Goal: Find specific page/section: Find specific page/section

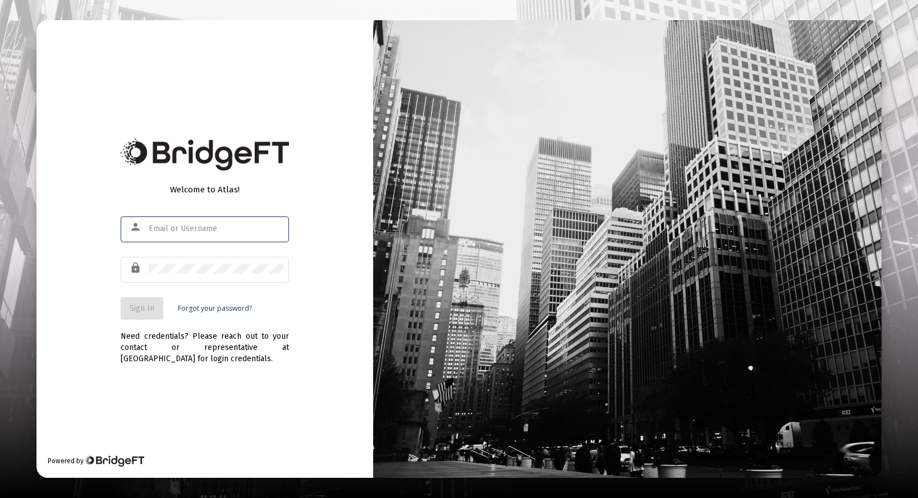
click at [149, 224] on div at bounding box center [149, 224] width 0 height 0
type input "[PERSON_NAME][EMAIL_ADDRESS][DOMAIN_NAME]"
click at [136, 305] on span "Sign In" at bounding box center [142, 308] width 25 height 10
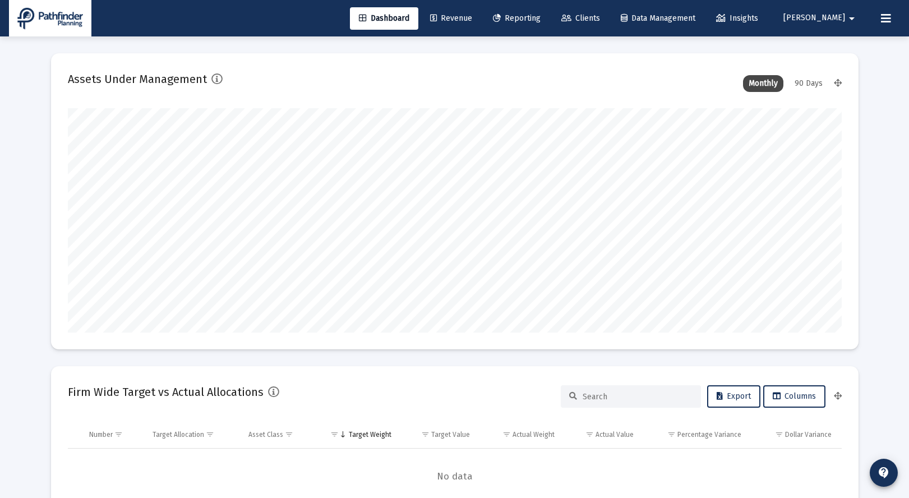
scroll to position [224, 774]
type input "[DATE]"
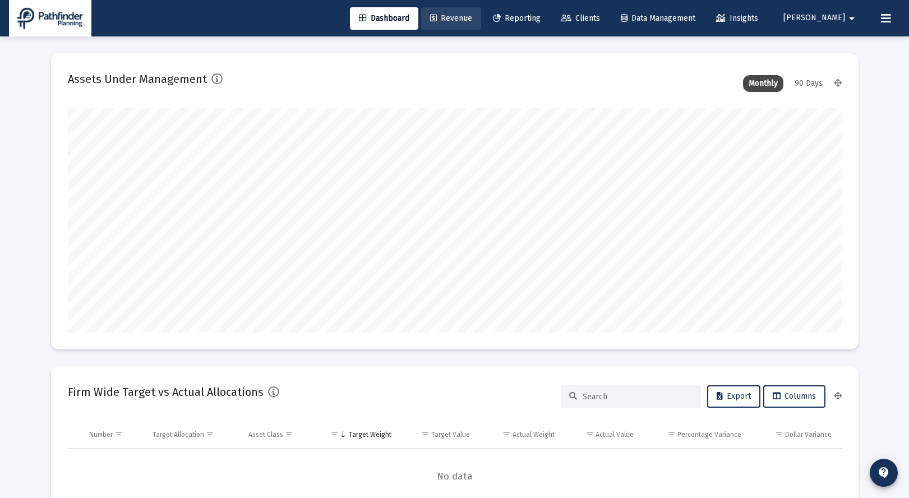
click at [472, 17] on span "Revenue" at bounding box center [451, 18] width 42 height 10
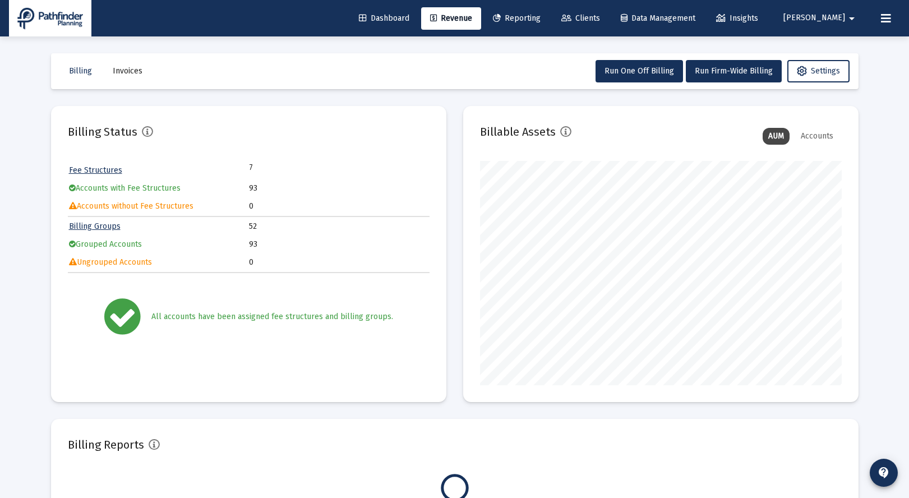
scroll to position [224, 362]
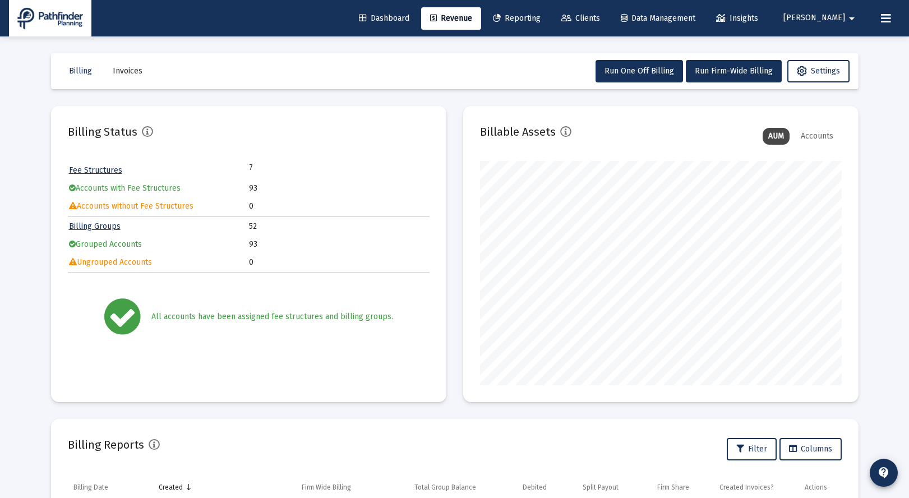
click at [103, 172] on link "Fee Structures" at bounding box center [95, 170] width 53 height 10
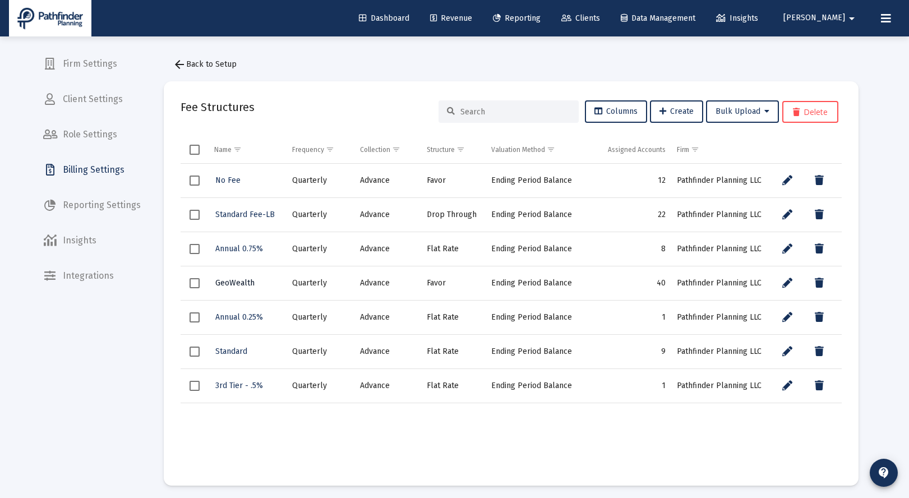
click at [241, 286] on span "GeoWealth" at bounding box center [234, 283] width 39 height 10
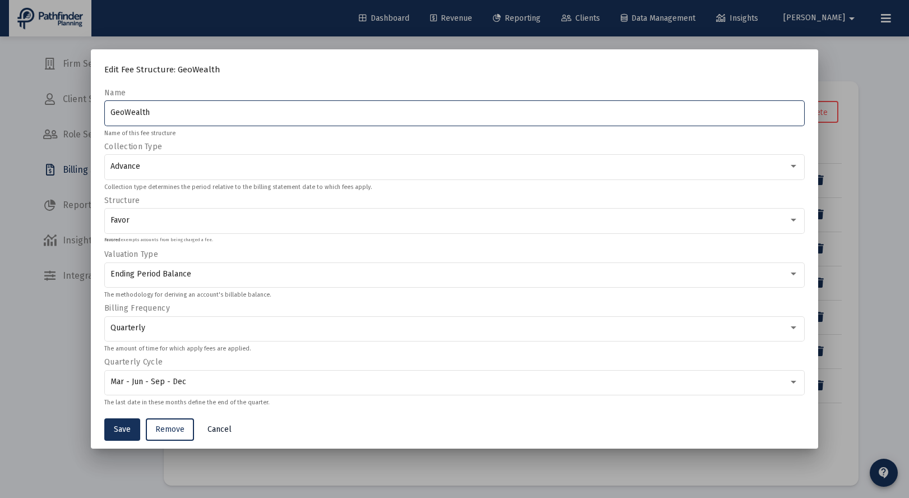
click at [215, 429] on span "Cancel" at bounding box center [220, 430] width 24 height 10
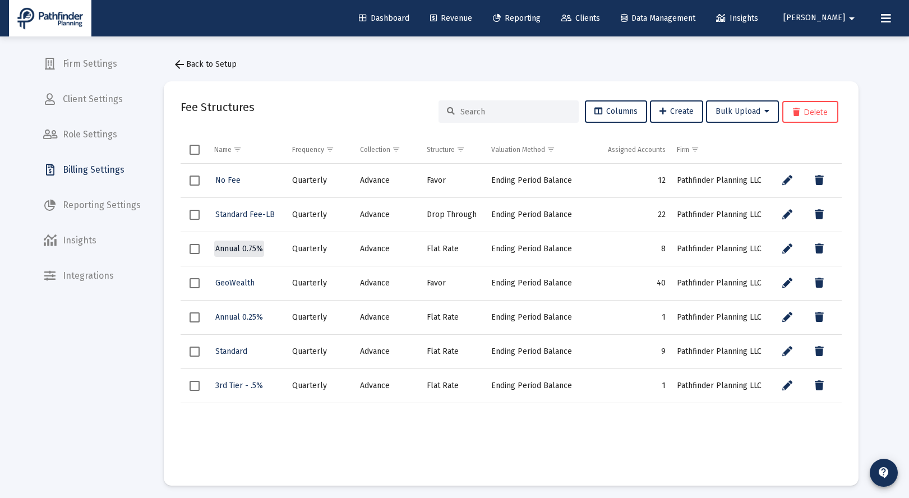
click at [250, 249] on span "Annual 0.75%" at bounding box center [239, 249] width 48 height 10
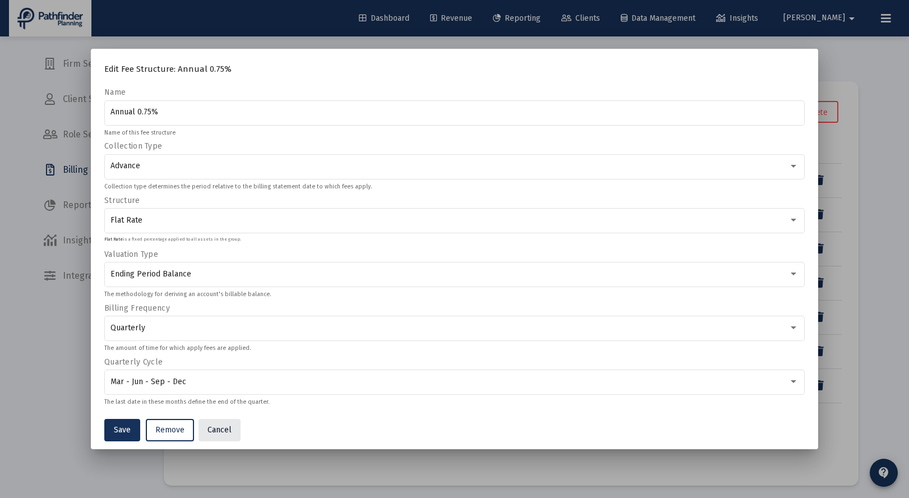
click at [211, 426] on span "Cancel" at bounding box center [220, 430] width 24 height 10
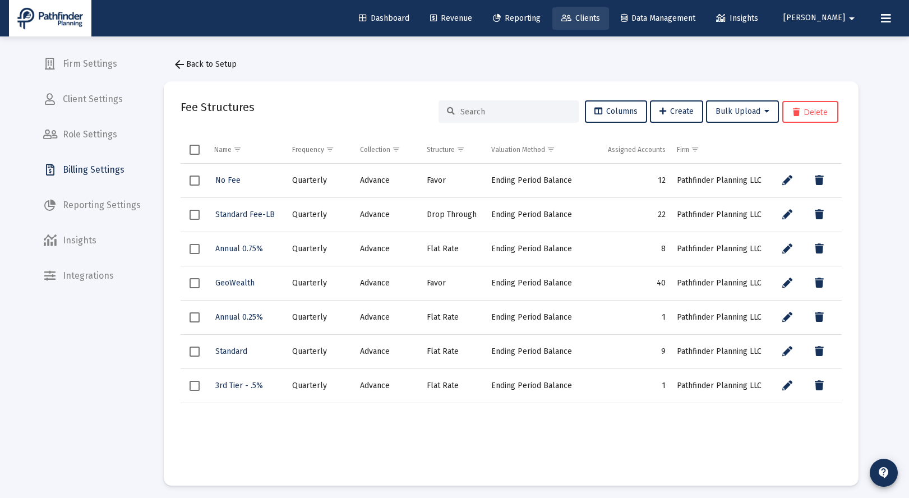
click at [600, 17] on span "Clients" at bounding box center [581, 18] width 39 height 10
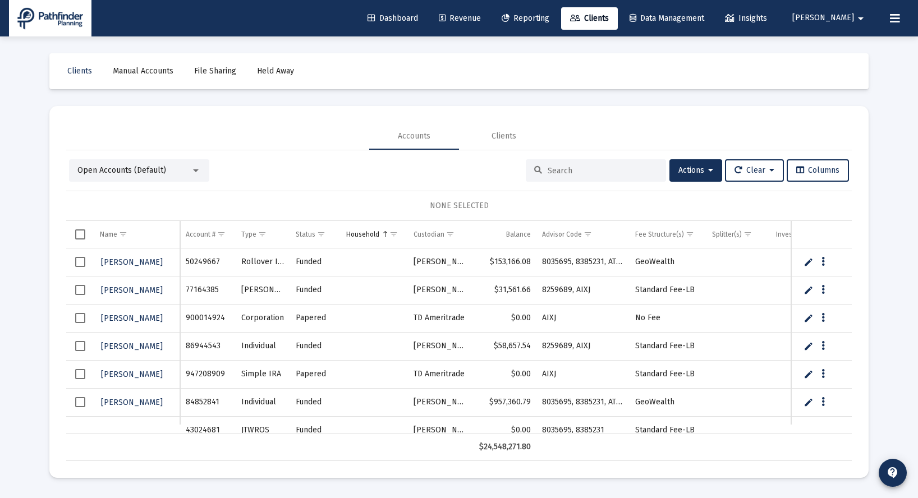
click at [568, 165] on div at bounding box center [596, 170] width 140 height 22
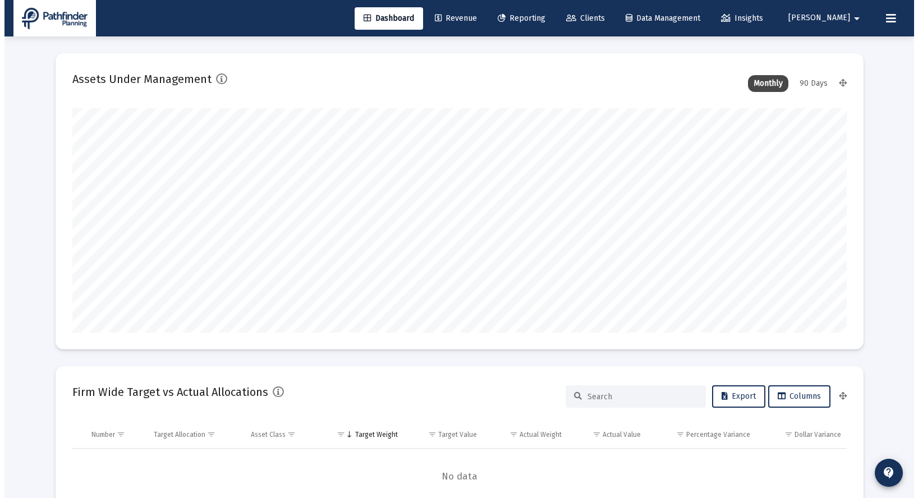
scroll to position [224, 417]
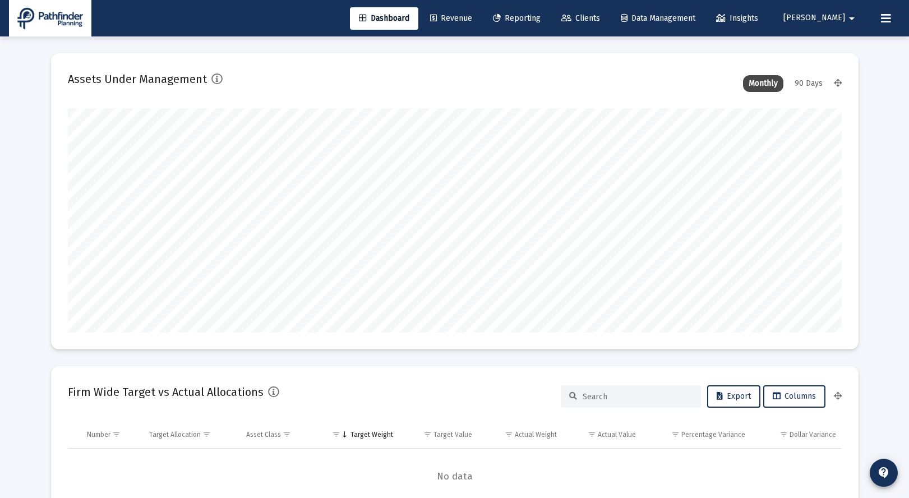
click at [600, 19] on span "Clients" at bounding box center [581, 18] width 39 height 10
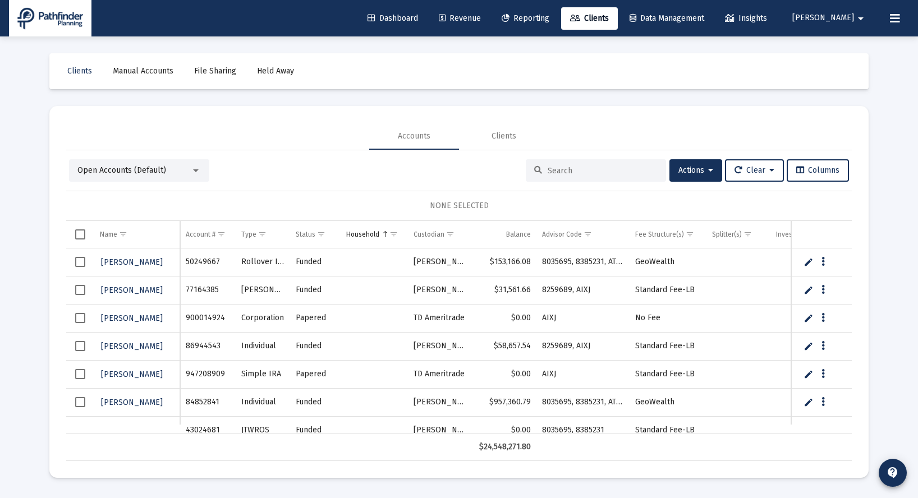
click at [574, 168] on input at bounding box center [603, 171] width 110 height 10
type input "[PERSON_NAME]"
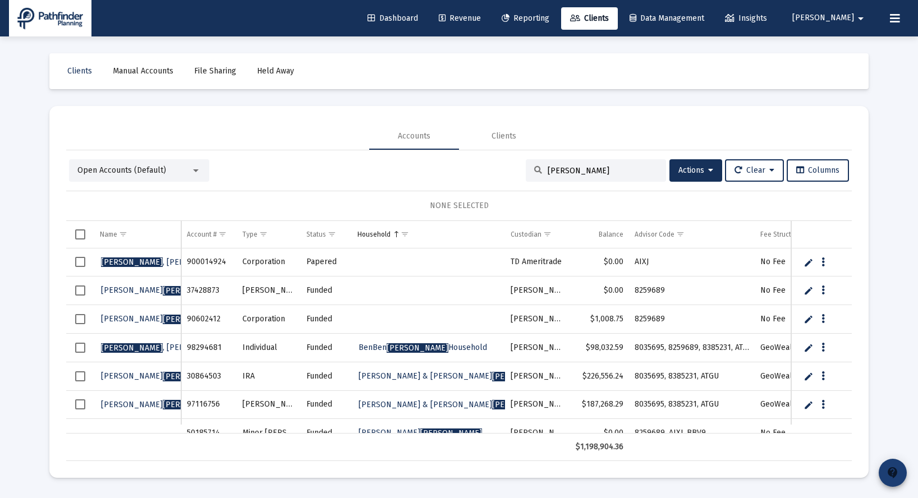
click at [895, 480] on mat-icon "contact_support" at bounding box center [892, 472] width 13 height 13
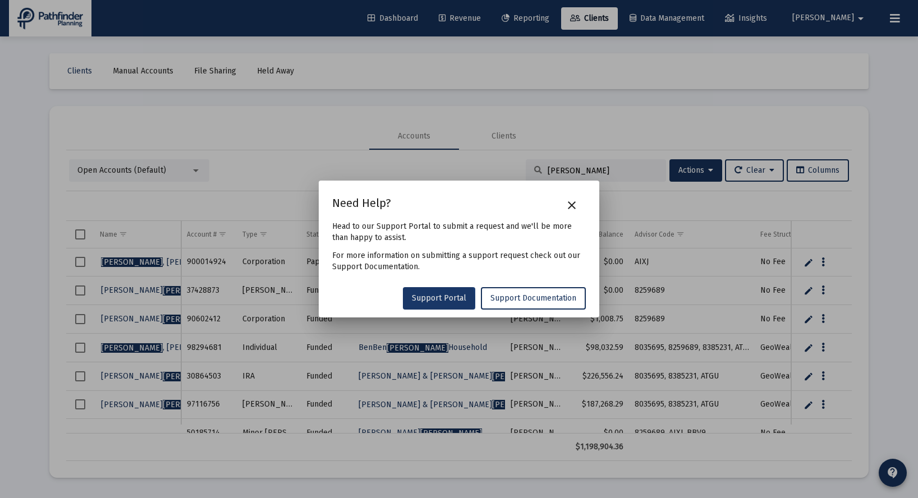
click at [435, 301] on span "Support Portal" at bounding box center [439, 298] width 54 height 10
click at [574, 204] on mat-icon "close" at bounding box center [571, 205] width 13 height 13
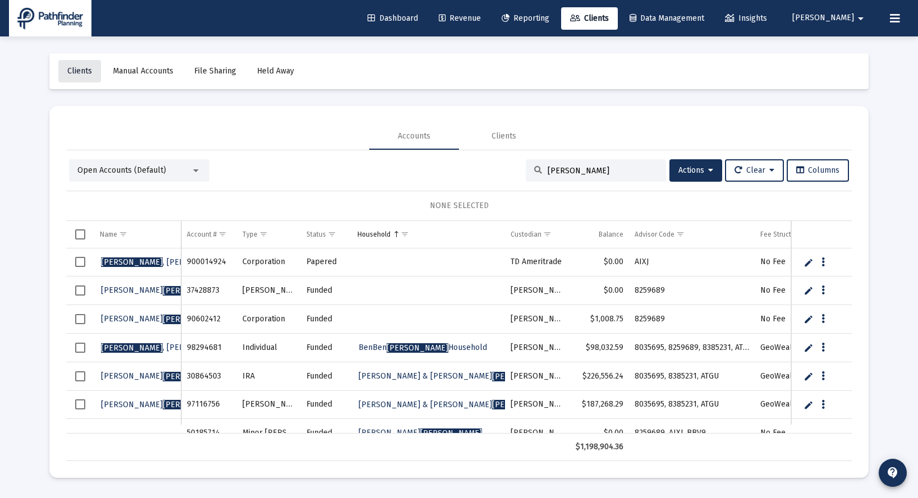
click at [84, 72] on span "Clients" at bounding box center [79, 71] width 25 height 10
